Goal: Information Seeking & Learning: Stay updated

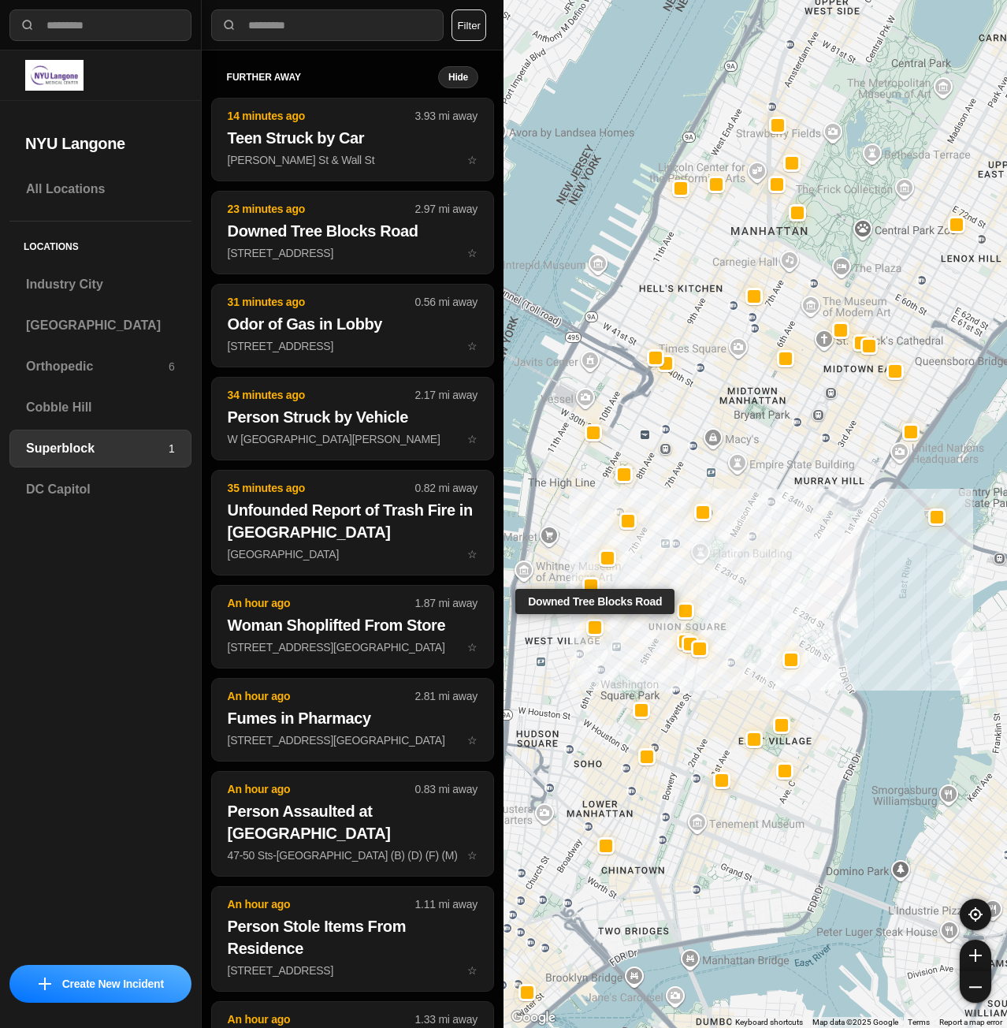
select select "*"
click at [67, 320] on h3 "[GEOGRAPHIC_DATA]" at bounding box center [100, 325] width 149 height 19
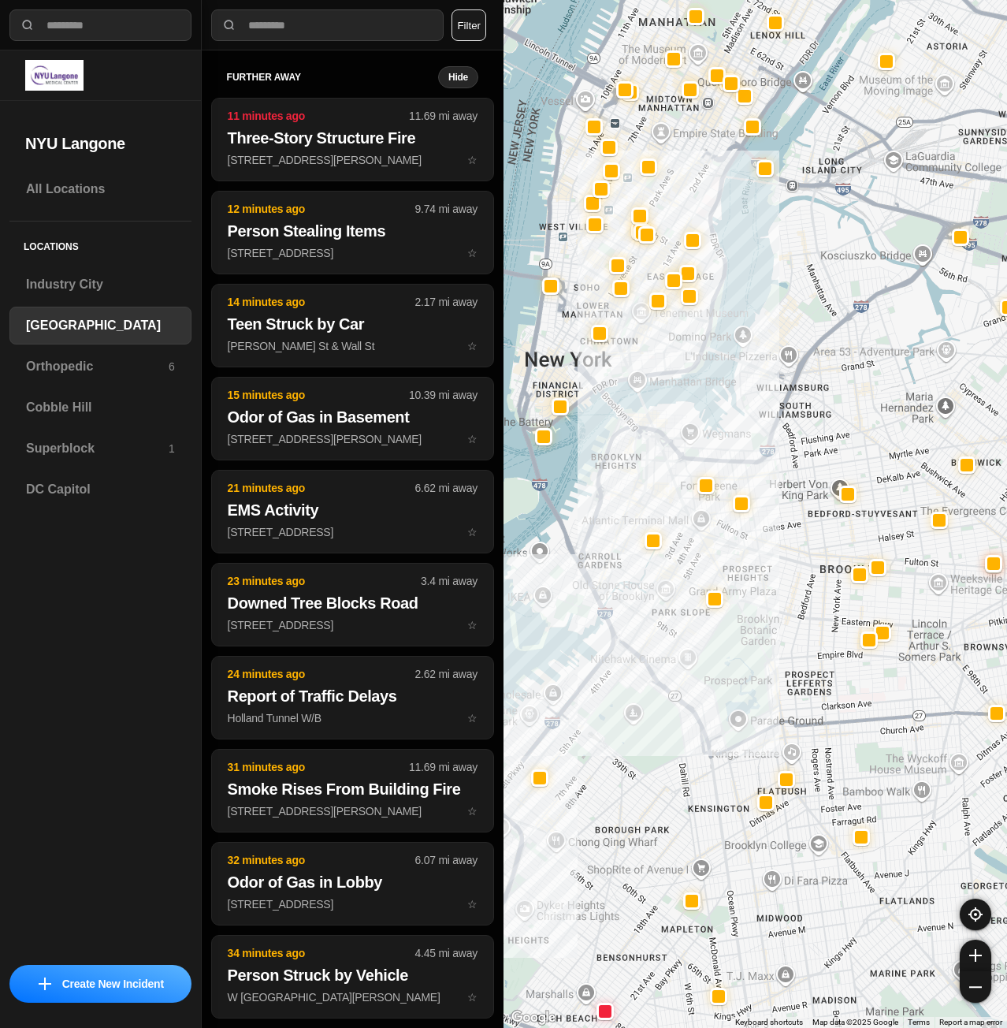
drag, startPoint x: 799, startPoint y: 537, endPoint x: 507, endPoint y: 596, distance: 297.5
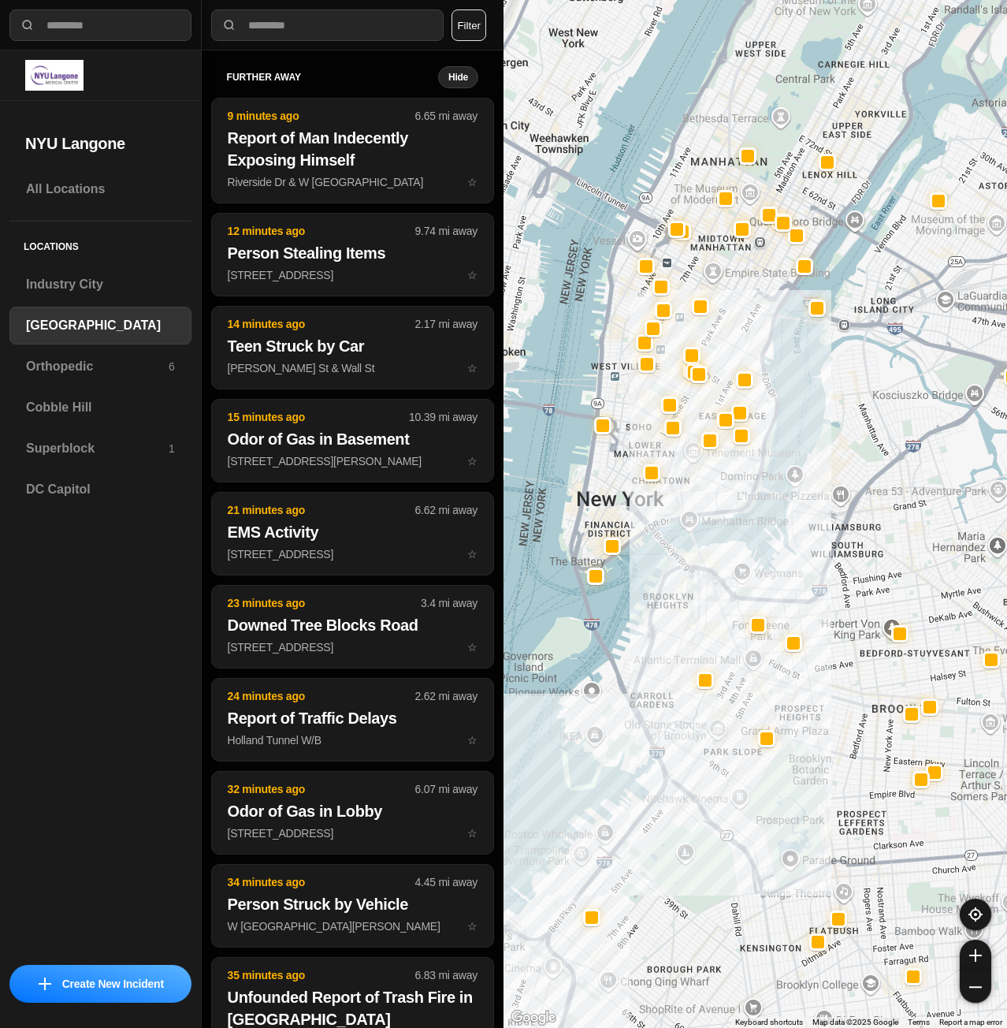
drag, startPoint x: 734, startPoint y: 381, endPoint x: 790, endPoint y: 512, distance: 142.3
click at [787, 513] on div at bounding box center [756, 514] width 504 height 1028
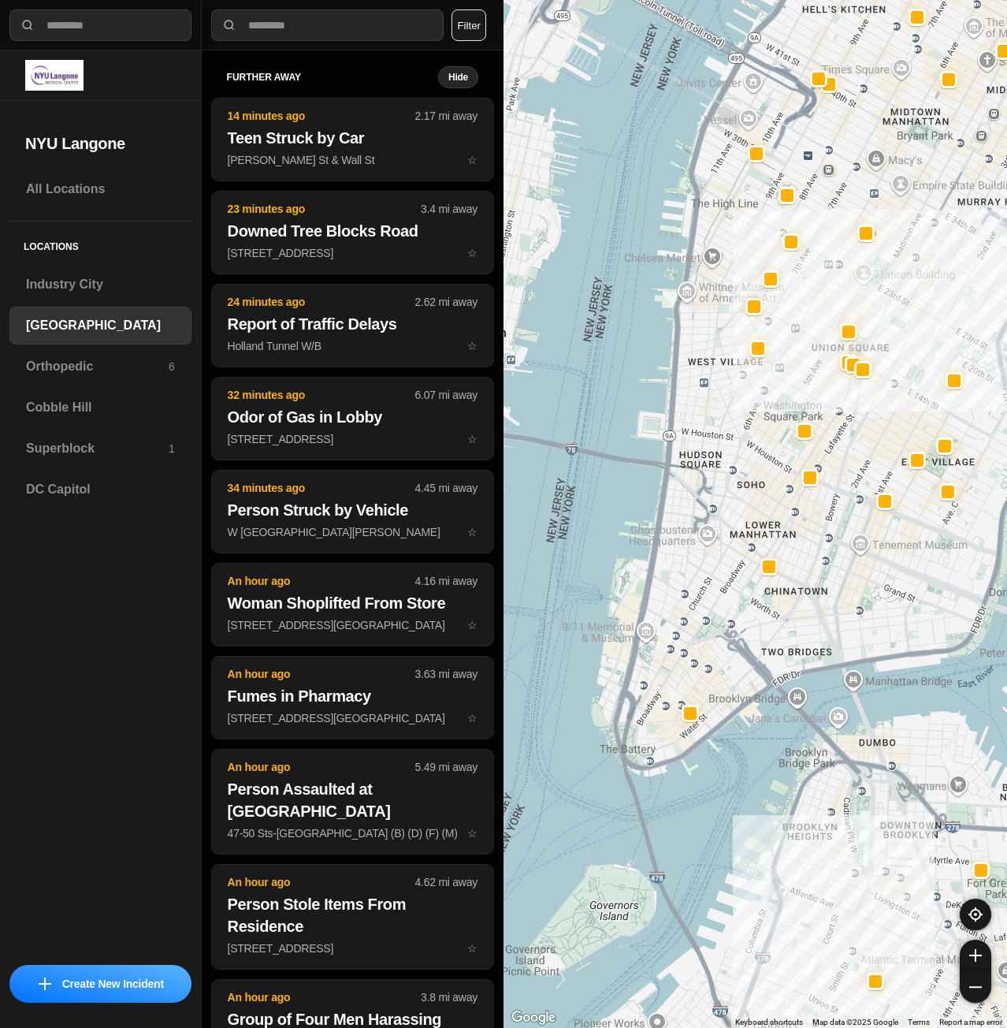
drag, startPoint x: 701, startPoint y: 316, endPoint x: 859, endPoint y: 258, distance: 167.8
click at [874, 258] on div "421 people" at bounding box center [756, 514] width 504 height 1028
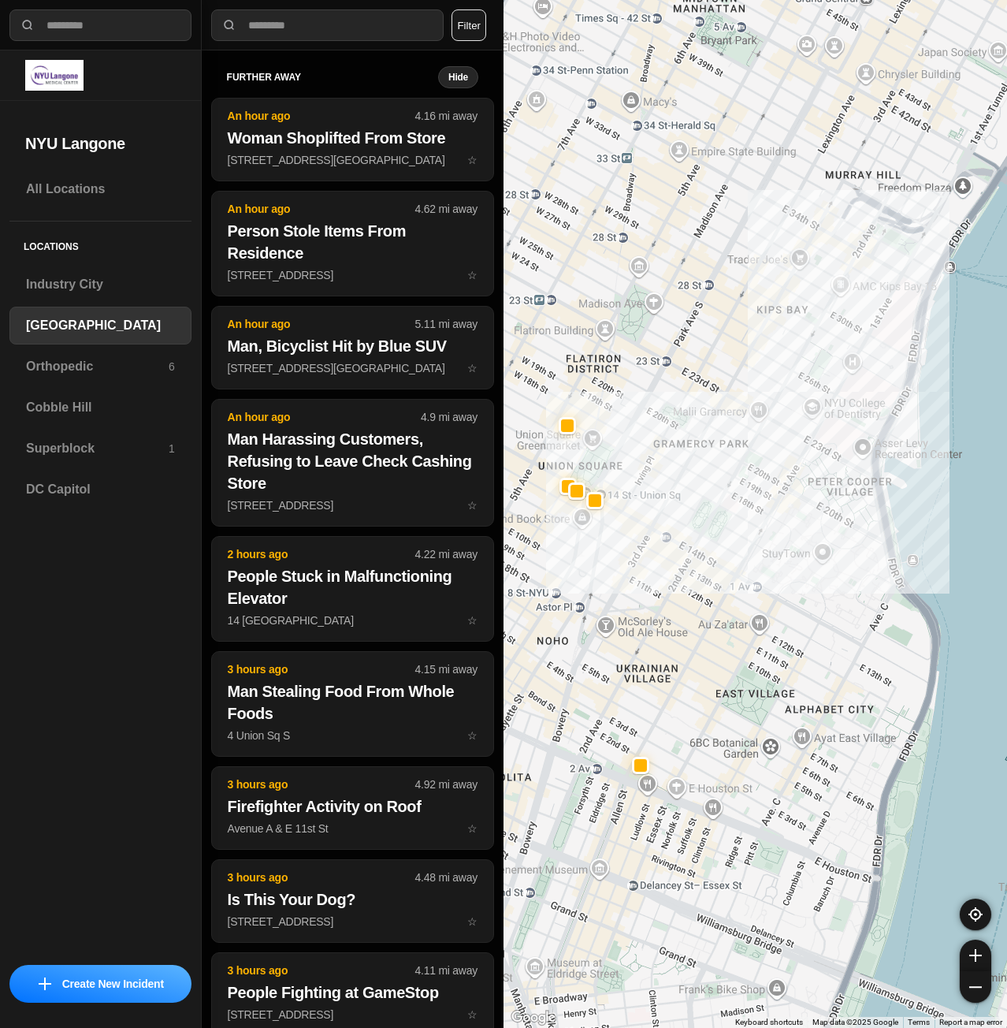
drag, startPoint x: 910, startPoint y: 470, endPoint x: 598, endPoint y: 719, distance: 399.2
click at [598, 719] on div "421 people" at bounding box center [756, 514] width 504 height 1028
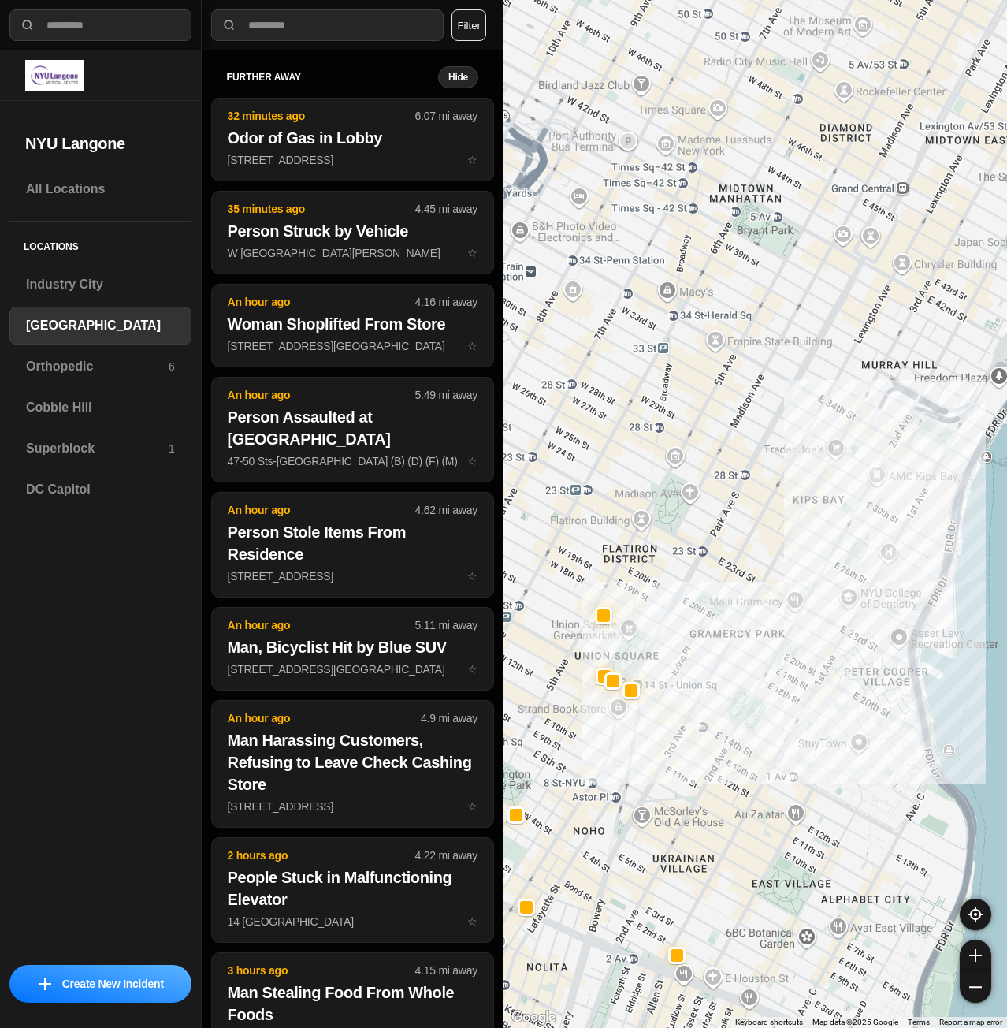
drag, startPoint x: 746, startPoint y: 283, endPoint x: 793, endPoint y: 466, distance: 189.4
click at [793, 466] on div "421 people" at bounding box center [756, 514] width 504 height 1028
